Goal: Transaction & Acquisition: Subscribe to service/newsletter

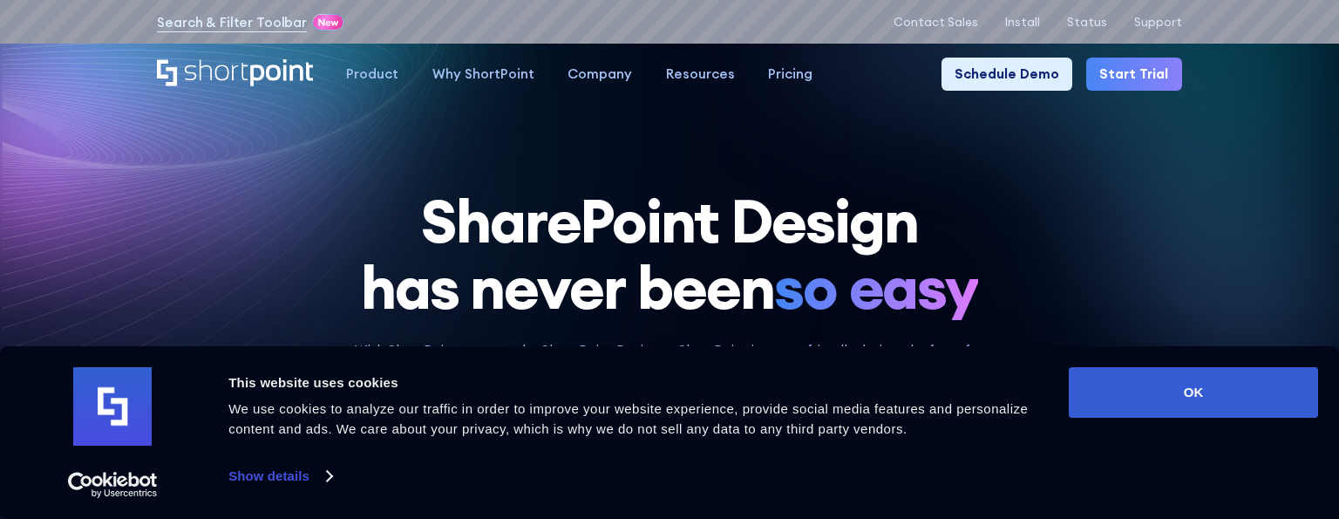
click at [1157, 69] on link "Start Trial" at bounding box center [1134, 74] width 96 height 33
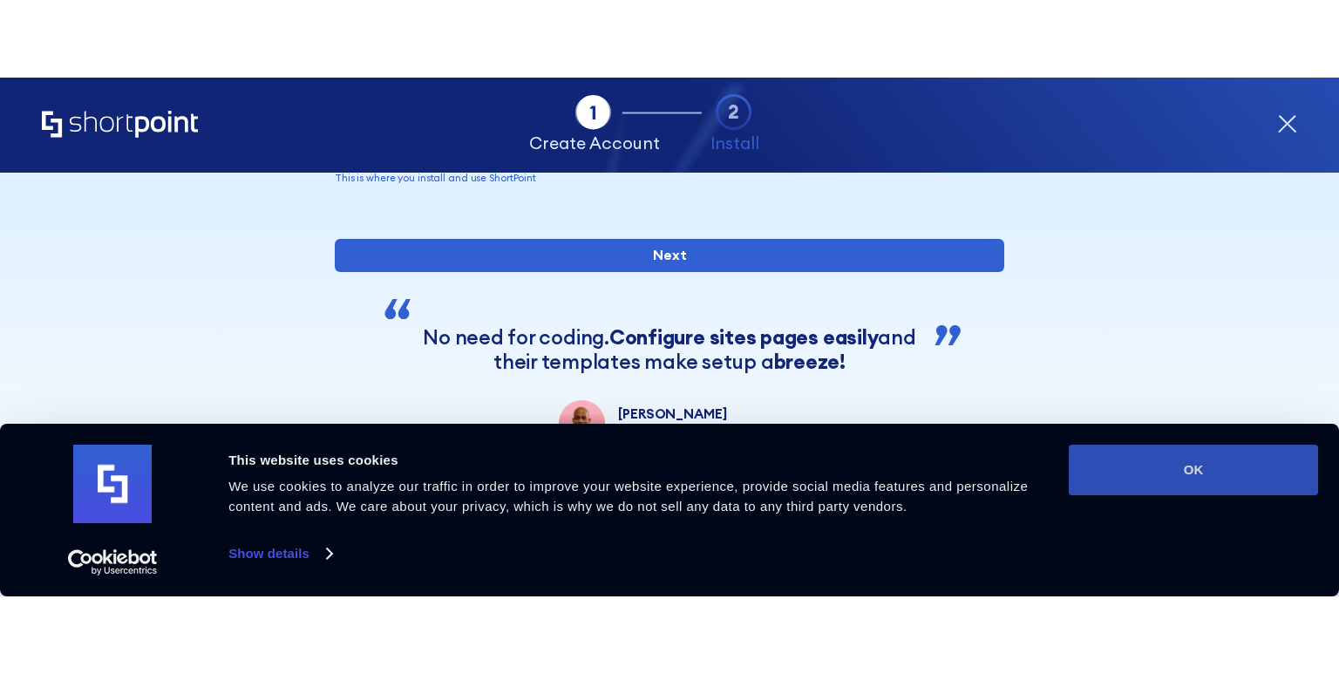
scroll to position [241, 0]
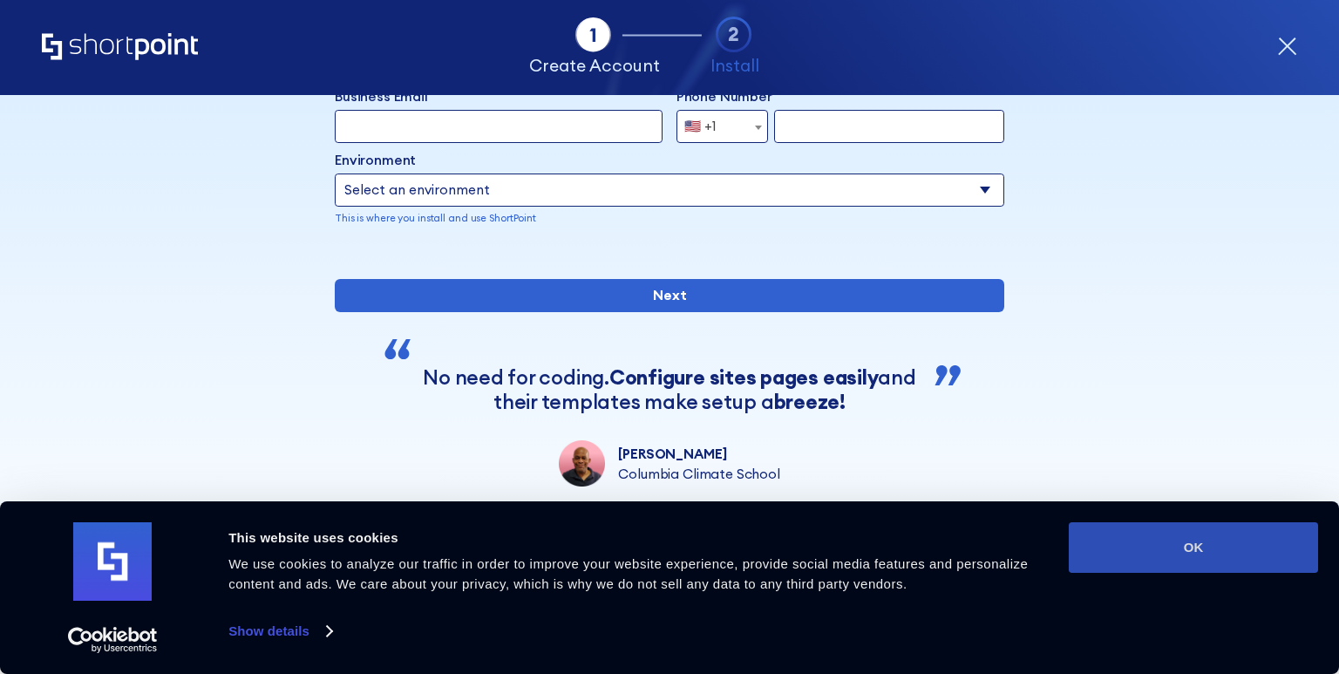
click at [1244, 518] on button "OK" at bounding box center [1192, 547] width 249 height 51
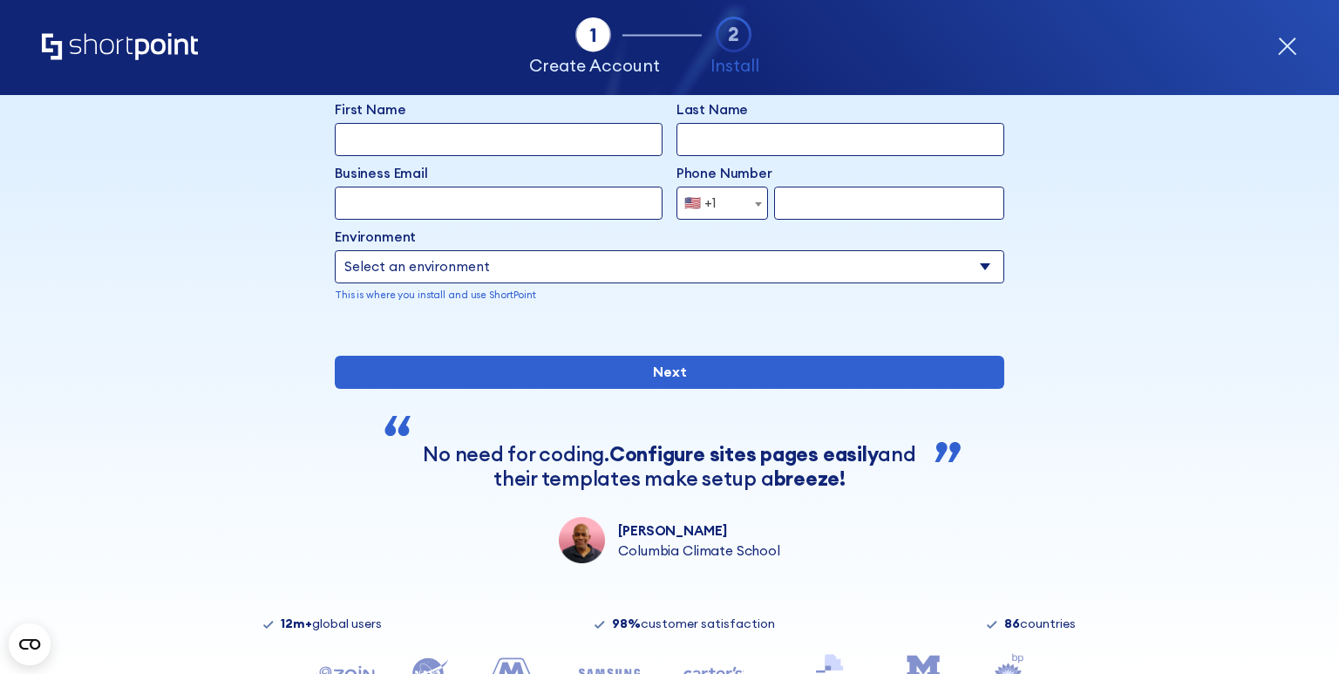
scroll to position [0, 0]
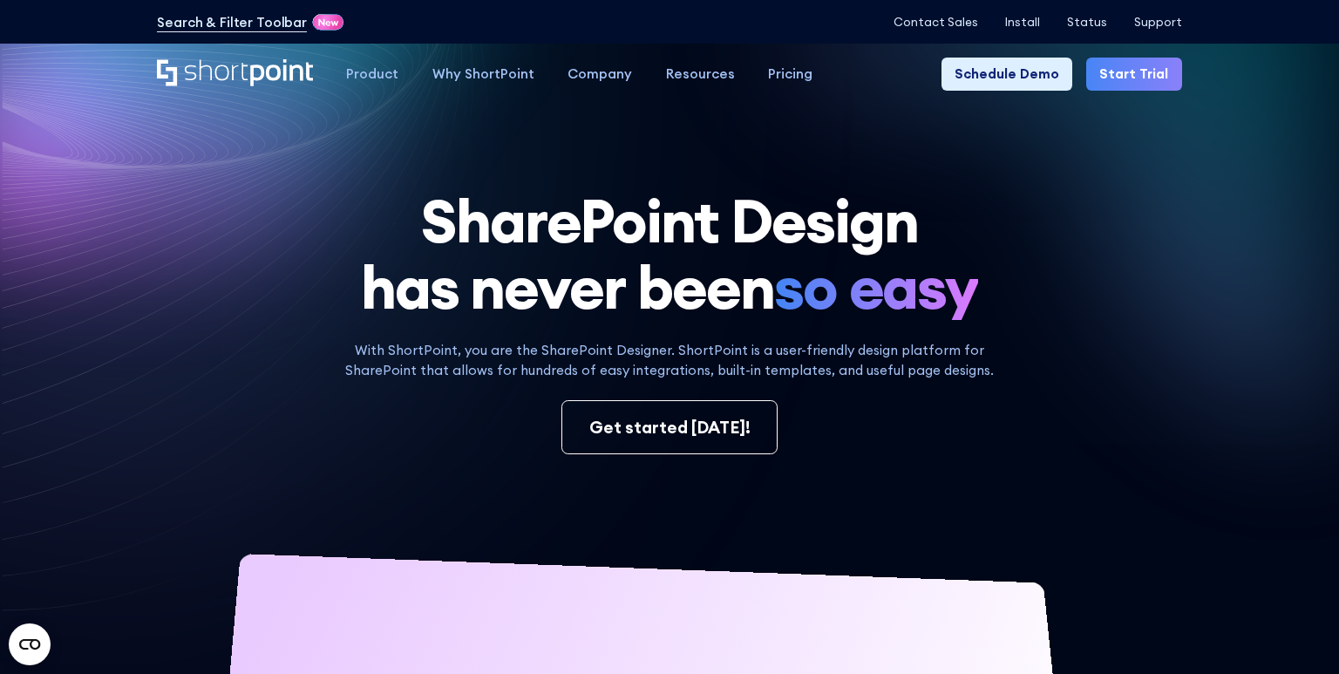
click at [1156, 78] on link "Start Trial" at bounding box center [1134, 74] width 96 height 33
click at [1128, 80] on link "Start Trial" at bounding box center [1134, 74] width 96 height 33
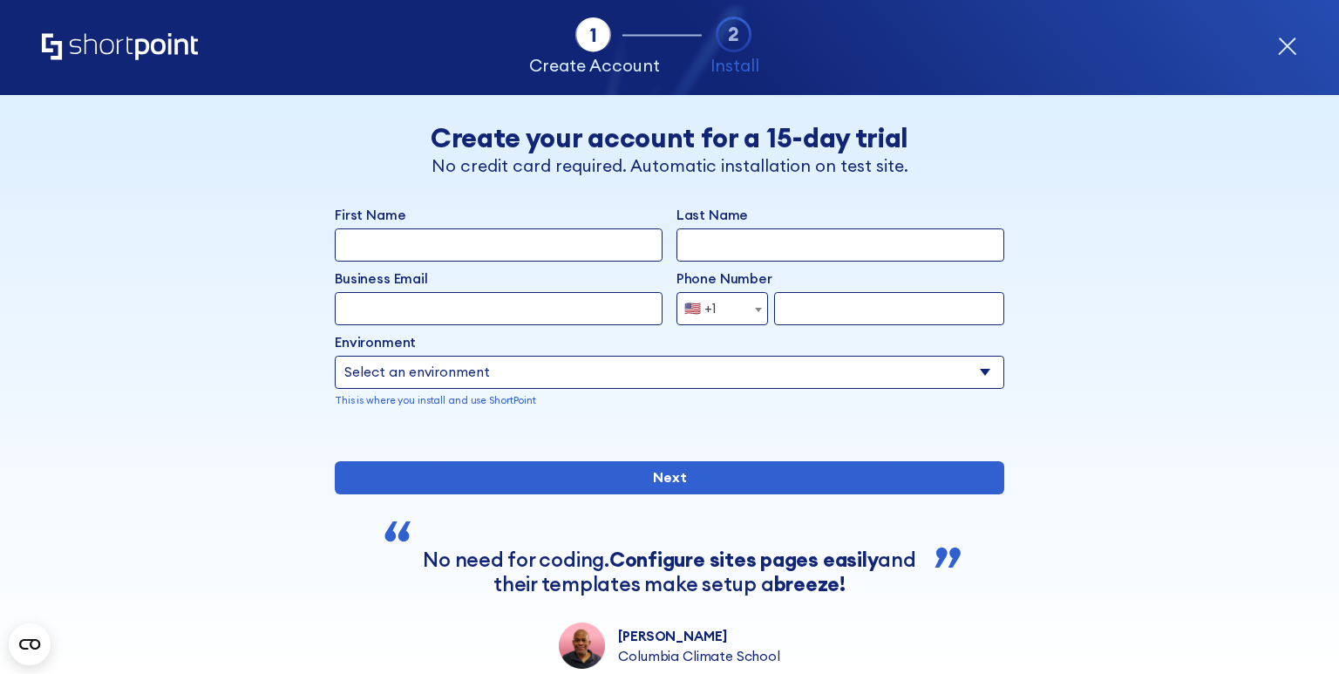
click at [281, 187] on div "Back Back Create your account for a 15-day trial No credit card required. Autom…" at bounding box center [669, 381] width 1024 height 573
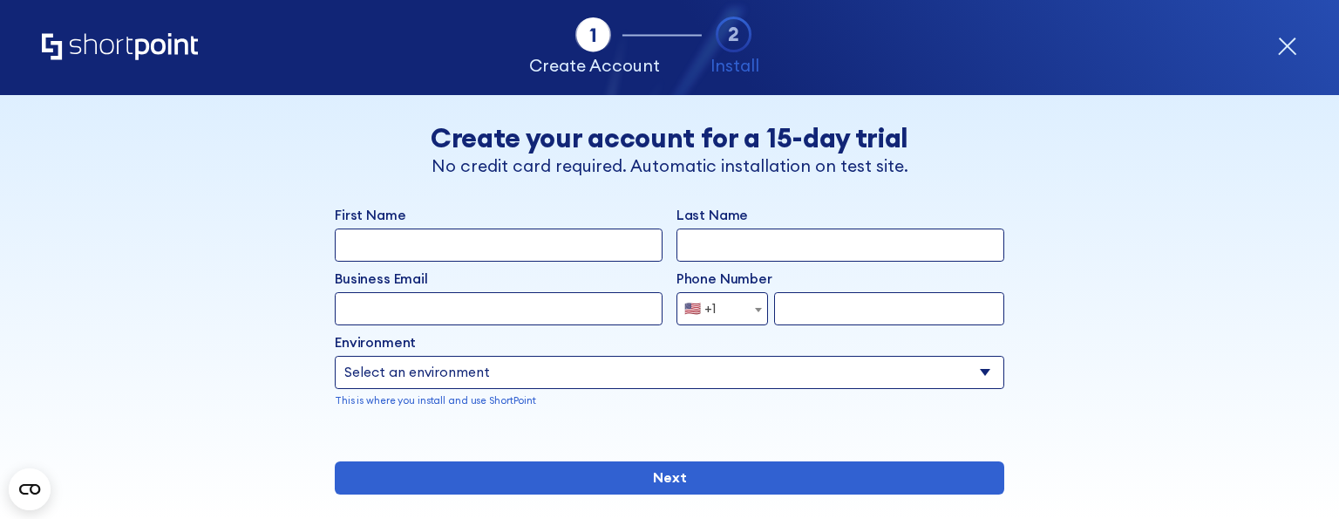
click at [1124, 343] on div "Back Back Create your account for a 15-day trial No credit card required. Autom…" at bounding box center [669, 381] width 1024 height 573
